Goal: Contribute content: Contribute content

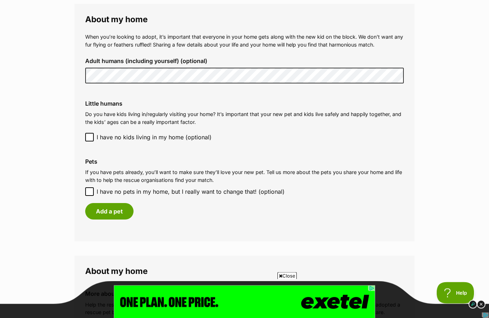
scroll to position [524, 0]
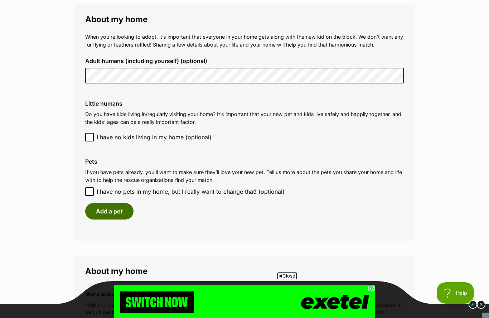
click at [97, 207] on button "Add a pet" at bounding box center [109, 211] width 48 height 16
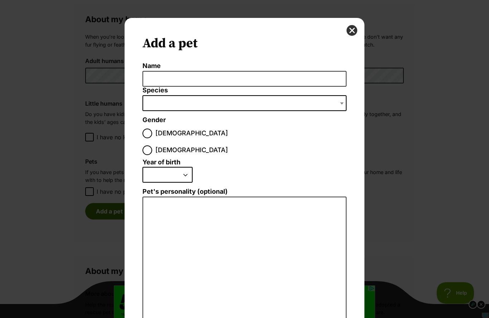
scroll to position [0, 0]
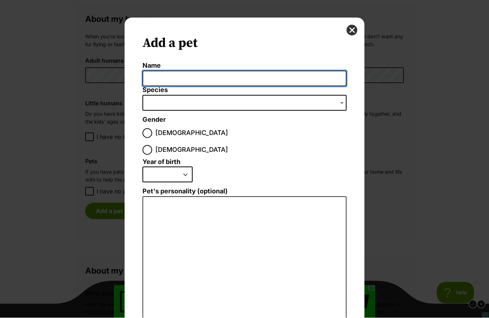
click at [159, 77] on input "Name" at bounding box center [244, 79] width 204 height 16
type input "[PERSON_NAME]"
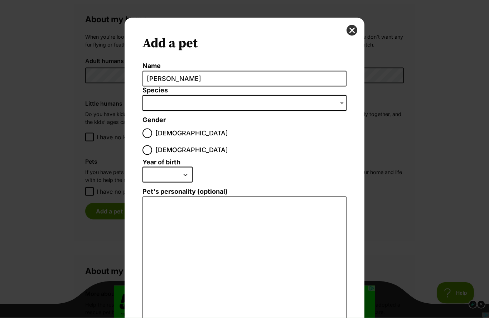
click at [154, 101] on span "Dialog Window - Close (Press escape to close)" at bounding box center [244, 103] width 204 height 16
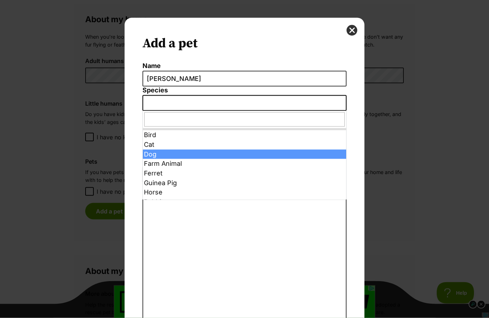
select select "1"
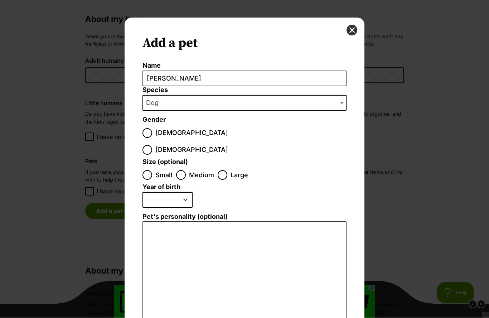
click at [152, 145] on input "[DEMOGRAPHIC_DATA]" at bounding box center [147, 150] width 10 height 10
radio input "true"
click at [146, 170] on input "Small" at bounding box center [147, 175] width 10 height 10
radio input "true"
click at [155, 192] on select "2025 2024 2023 2022 2021 2020 2019 2018 2017 2016 2015 2014 2013 2012 2011 2010…" at bounding box center [167, 200] width 50 height 16
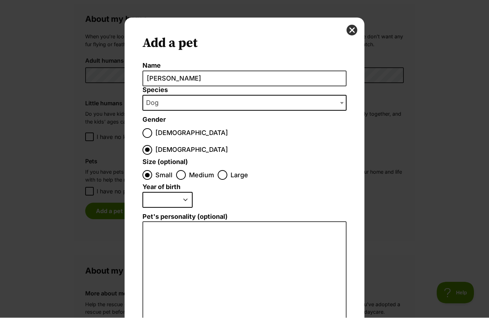
select select "2020"
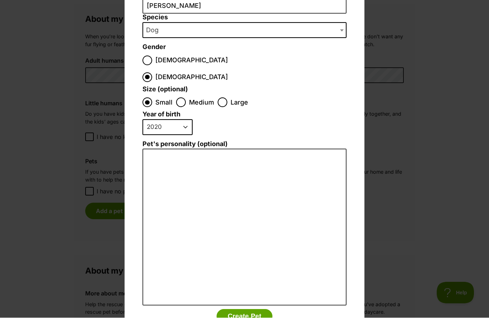
scroll to position [76, 0]
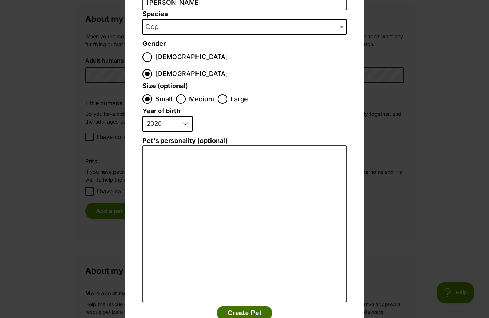
click at [234, 306] on button "Create Pet" at bounding box center [245, 313] width 56 height 14
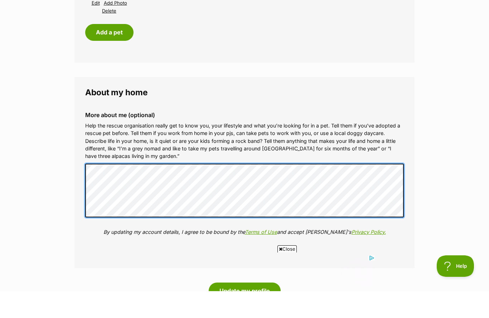
scroll to position [0, 0]
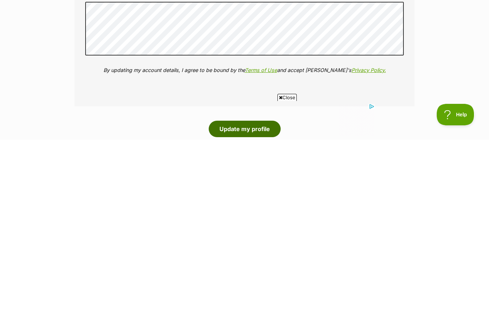
click at [259, 299] on button "Update my profile" at bounding box center [245, 307] width 72 height 16
